Goal: Navigation & Orientation: Find specific page/section

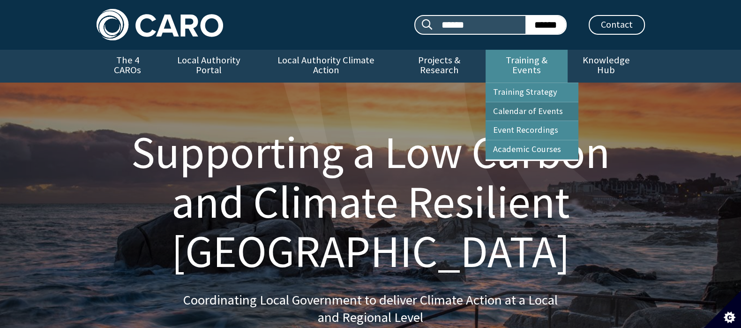
click at [515, 102] on link "Calendar of Events" at bounding box center [532, 111] width 93 height 19
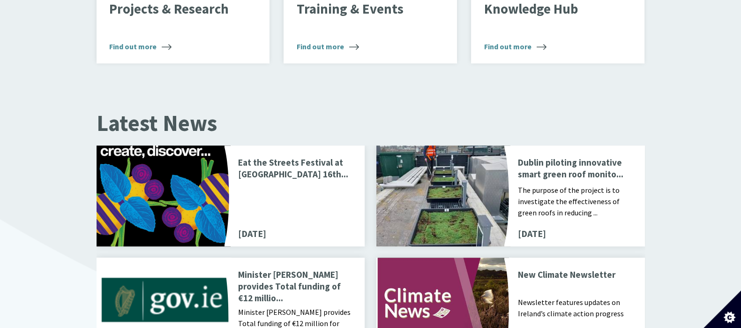
scroll to position [968, 0]
